Goal: Task Accomplishment & Management: Complete application form

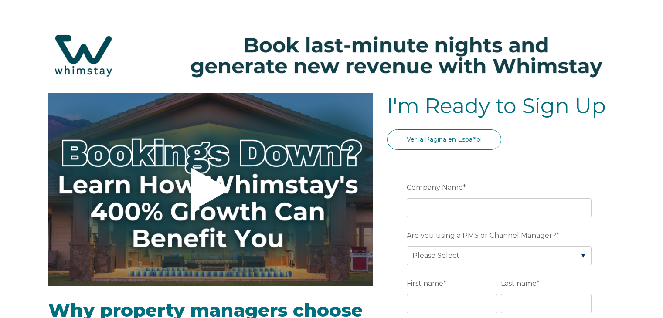
select select "NL"
select select "Standard"
click at [205, 168] on icon at bounding box center [210, 189] width 39 height 43
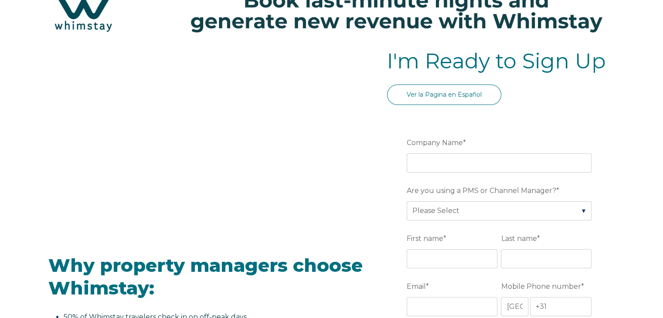
scroll to position [87, 0]
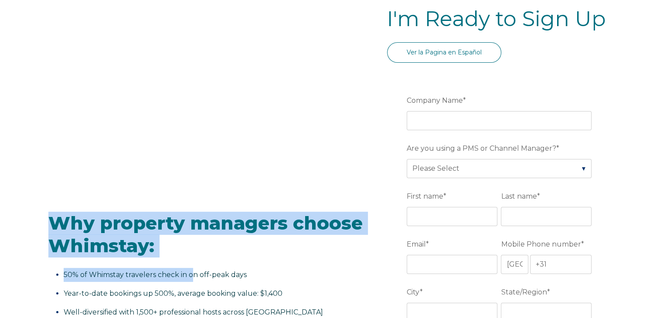
drag, startPoint x: 59, startPoint y: 213, endPoint x: 194, endPoint y: 269, distance: 146.8
click at [194, 269] on span "Why property managers choose Whimstay: 50% of Whimstay travelers check in on of…" at bounding box center [210, 285] width 324 height 146
click at [195, 257] on span "Why property managers choose Whimstay: 50% of Whimstay travelers check in on of…" at bounding box center [210, 285] width 324 height 146
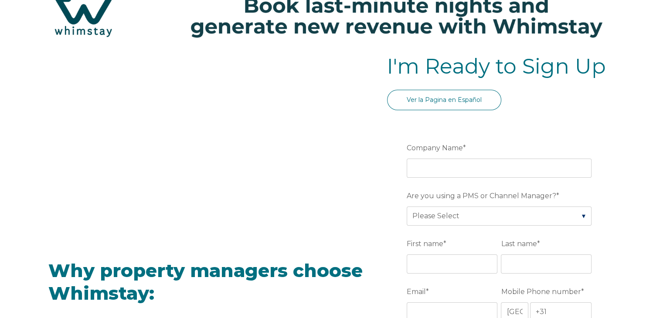
scroll to position [0, 0]
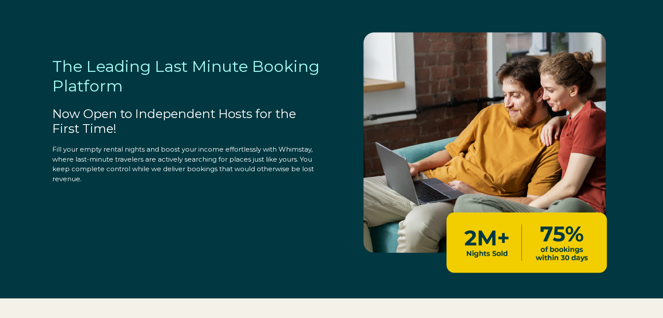
select select "NL"
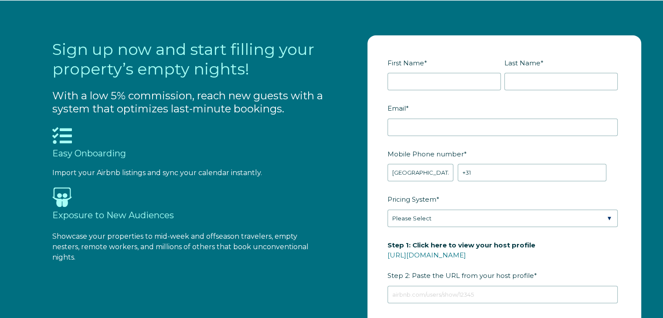
scroll to position [909, 0]
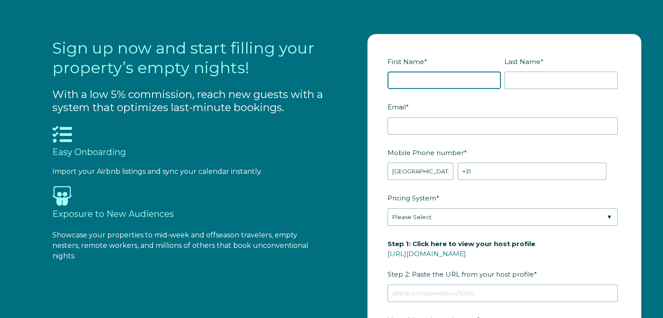
click at [396, 82] on input "First Name *" at bounding box center [444, 80] width 113 height 17
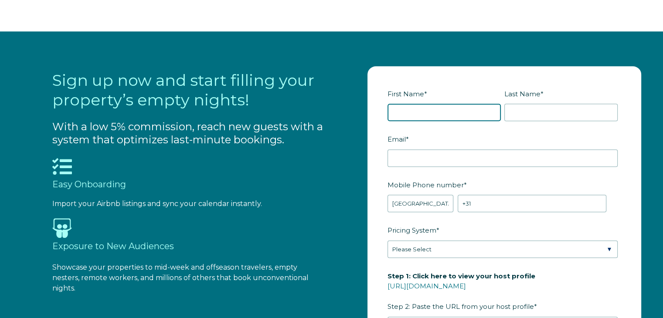
scroll to position [822, 0]
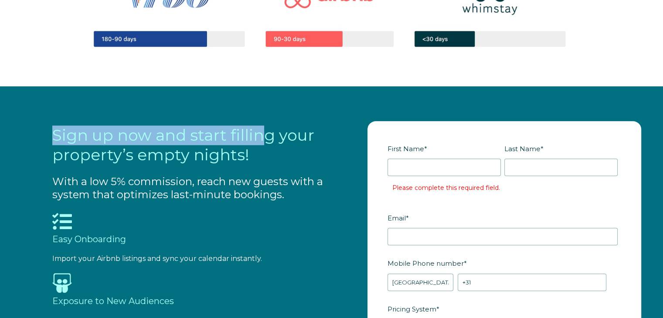
drag, startPoint x: 24, startPoint y: 126, endPoint x: 267, endPoint y: 138, distance: 243.6
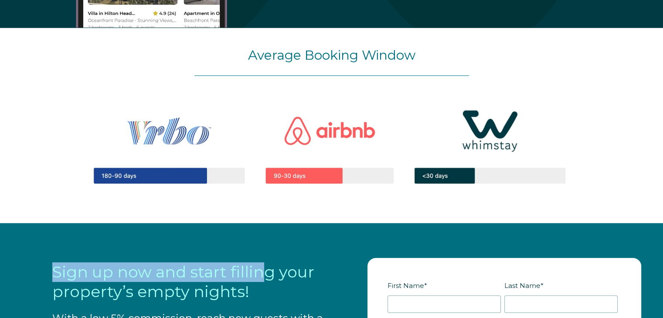
scroll to position [603, 0]
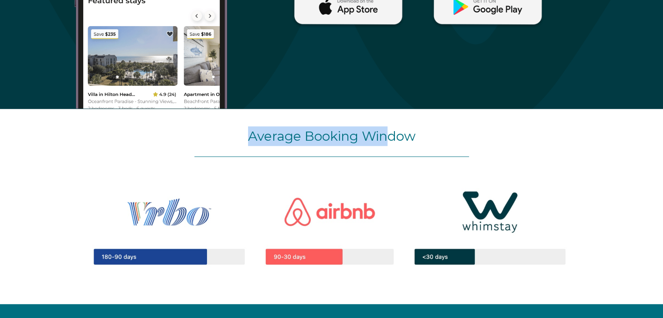
drag, startPoint x: 243, startPoint y: 128, endPoint x: 405, endPoint y: 133, distance: 162.3
click at [402, 132] on p "Average Booking Window" at bounding box center [331, 136] width 549 height 20
drag, startPoint x: 435, startPoint y: 135, endPoint x: 239, endPoint y: 130, distance: 196.3
click at [241, 130] on p "Average Booking Window" at bounding box center [331, 136] width 549 height 20
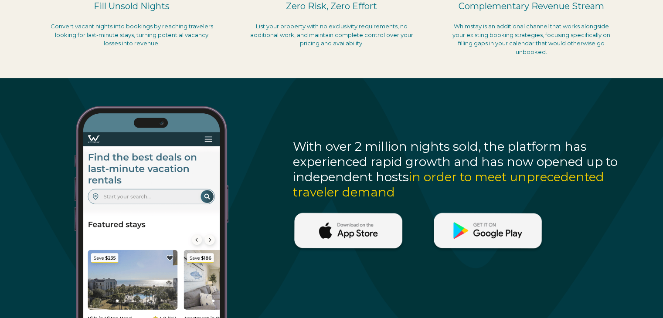
scroll to position [523, 0]
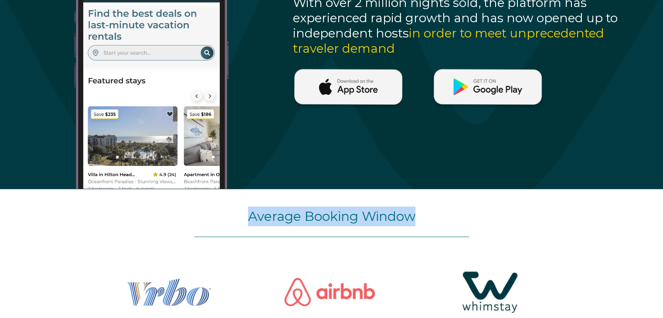
click at [449, 203] on div "Average Booking Window" at bounding box center [331, 286] width 663 height 195
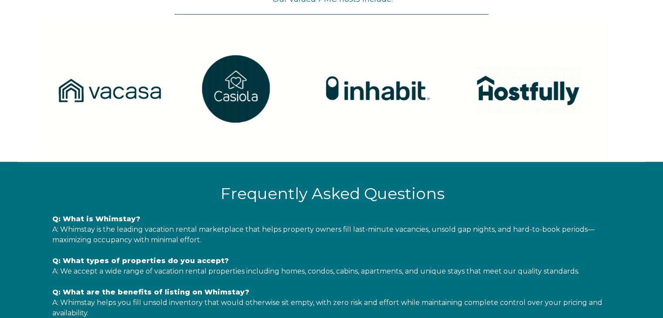
scroll to position [1439, 0]
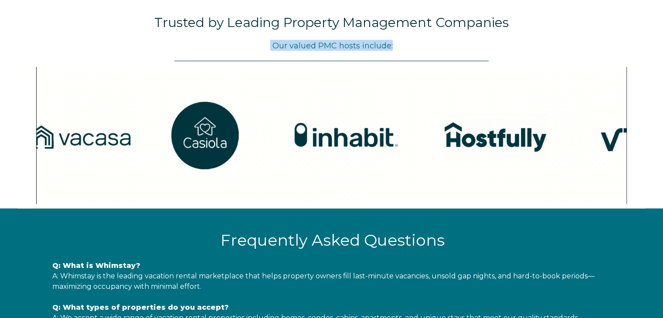
drag, startPoint x: 265, startPoint y: 37, endPoint x: 440, endPoint y: 38, distance: 174.4
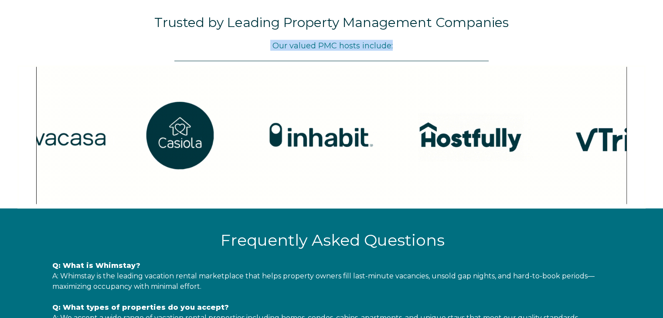
click at [440, 38] on span "Trusted by Leading Property Management Companies Our valued PMC hosts include:​…" at bounding box center [331, 33] width 628 height 34
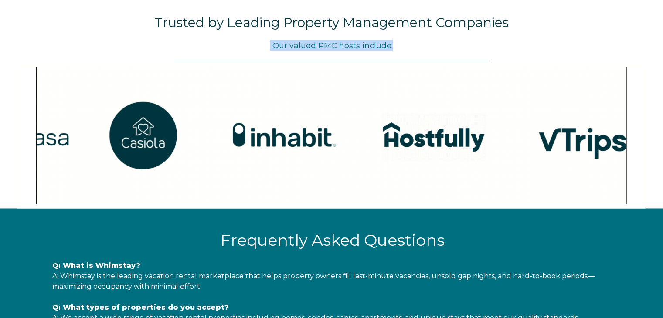
click at [427, 40] on h3 "Our valued PMC hosts include:​ ​" at bounding box center [331, 45] width 628 height 10
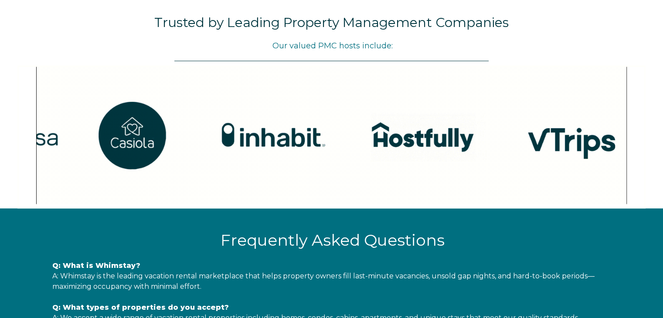
scroll to position [1395, 0]
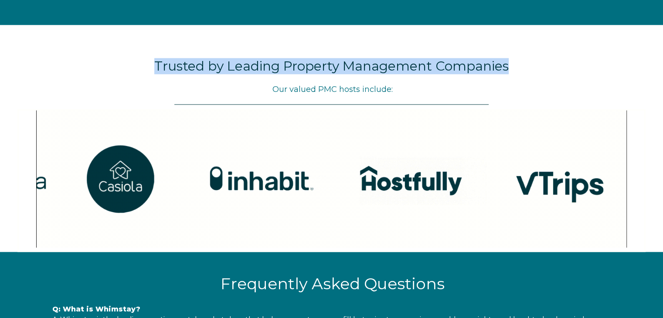
drag, startPoint x: 146, startPoint y: 57, endPoint x: 529, endPoint y: 51, distance: 382.9
click at [529, 51] on div "Trusted by Leading Property Management Companies Our valued PMC hosts include:​…" at bounding box center [331, 138] width 663 height 227
click at [508, 55] on div "Trusted by Leading Property Management Companies Our valued PMC hosts include:​…" at bounding box center [331, 138] width 663 height 227
drag, startPoint x: 494, startPoint y: 56, endPoint x: 136, endPoint y: 55, distance: 358.4
click at [136, 55] on div "Trusted by Leading Property Management Companies Our valued PMC hosts include:​…" at bounding box center [331, 138] width 663 height 227
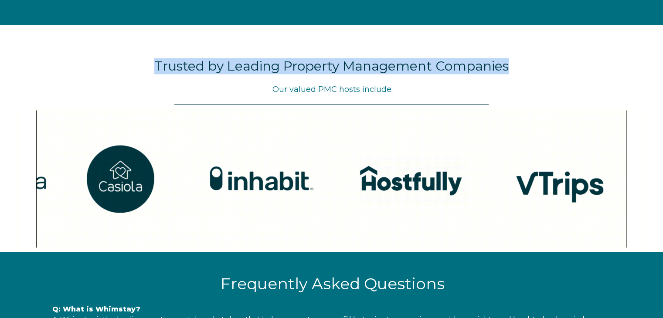
click at [136, 55] on div "Trusted by Leading Property Management Companies Our valued PMC hosts include:​…" at bounding box center [331, 138] width 663 height 227
drag, startPoint x: 307, startPoint y: 56, endPoint x: 560, endPoint y: 46, distance: 253.6
click at [560, 46] on div "Trusted by Leading Property Management Companies Our valued PMC hosts include:​…" at bounding box center [331, 138] width 663 height 227
click at [560, 45] on div "Trusted by Leading Property Management Companies Our valued PMC hosts include:​…" at bounding box center [331, 138] width 663 height 227
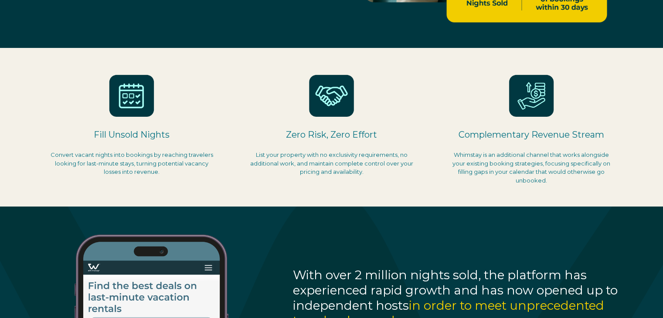
scroll to position [305, 0]
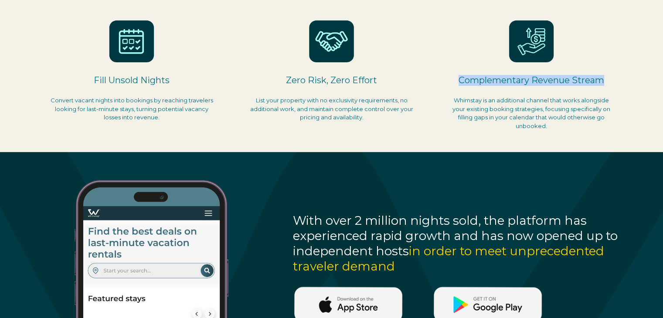
drag, startPoint x: 449, startPoint y: 73, endPoint x: 653, endPoint y: 75, distance: 204.1
click at [653, 75] on div "Fill Unsold Nights Convert vacant nights into bookings by reaching travelers lo…" at bounding box center [331, 72] width 663 height 159
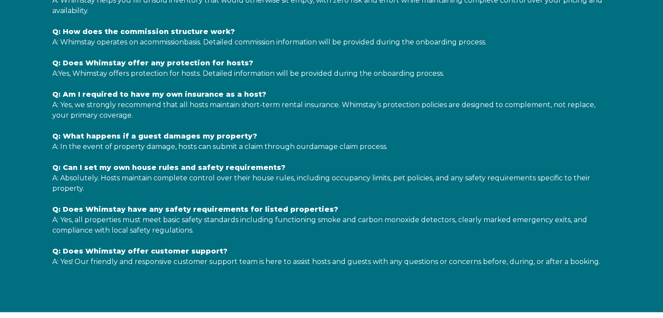
scroll to position [1942, 0]
